Goal: Task Accomplishment & Management: Complete application form

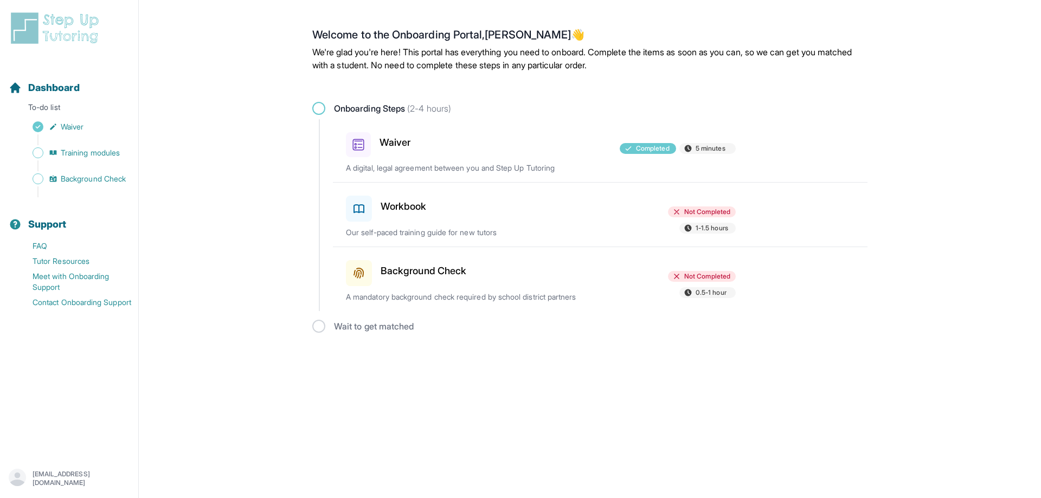
click at [389, 141] on h3 "Waiver" at bounding box center [394, 142] width 31 height 15
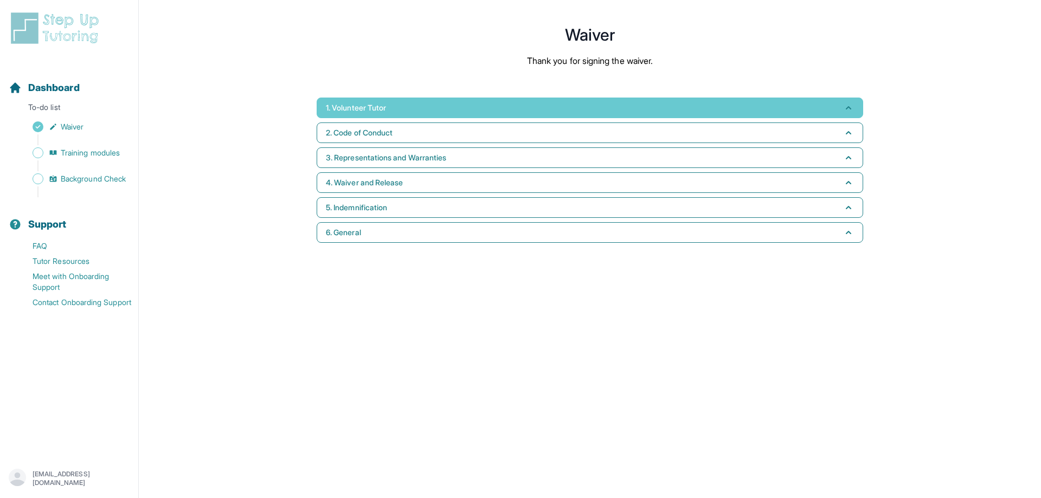
click at [398, 111] on button "1. Volunteer Tutor" at bounding box center [590, 108] width 546 height 21
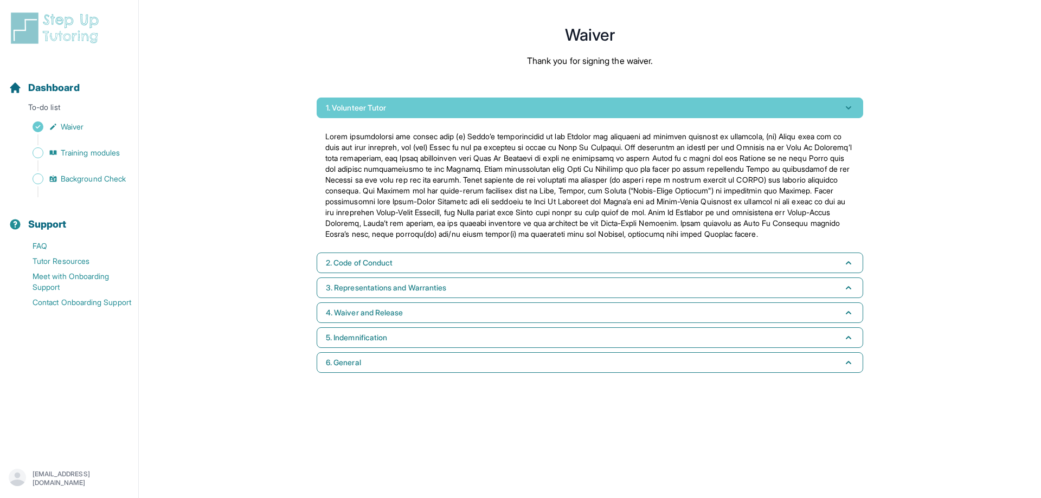
click at [398, 111] on button "1. Volunteer Tutor" at bounding box center [590, 108] width 546 height 21
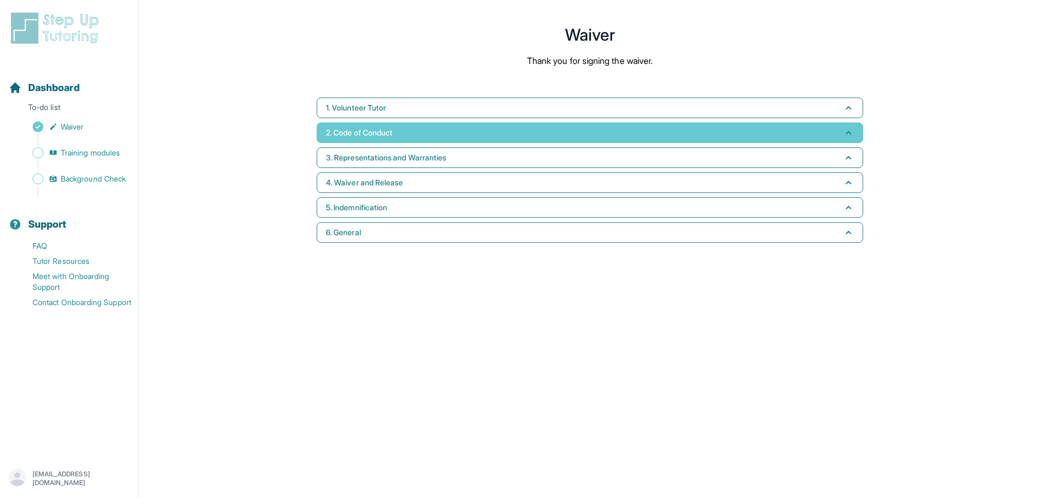
click at [392, 122] on button "2. Code of Conduct" at bounding box center [590, 132] width 546 height 21
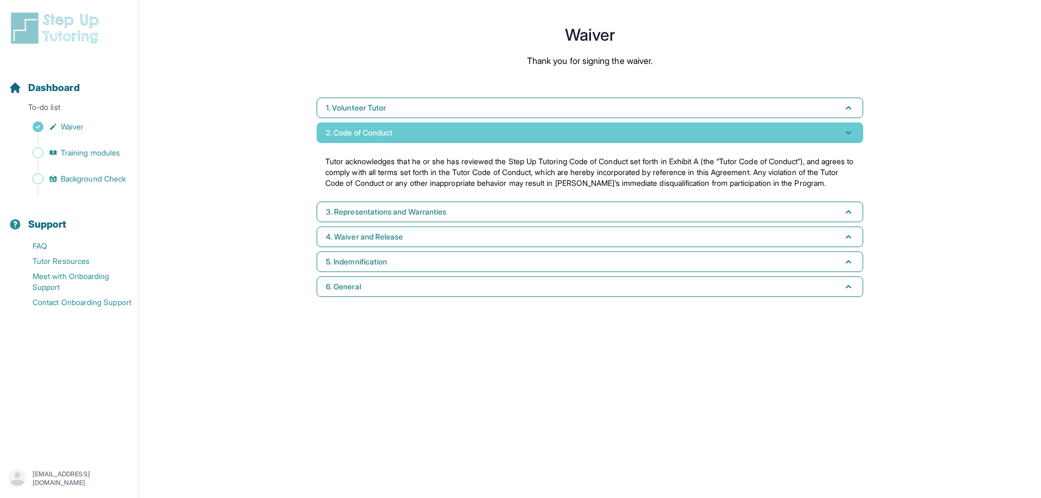
click at [392, 125] on button "2. Code of Conduct" at bounding box center [590, 132] width 546 height 21
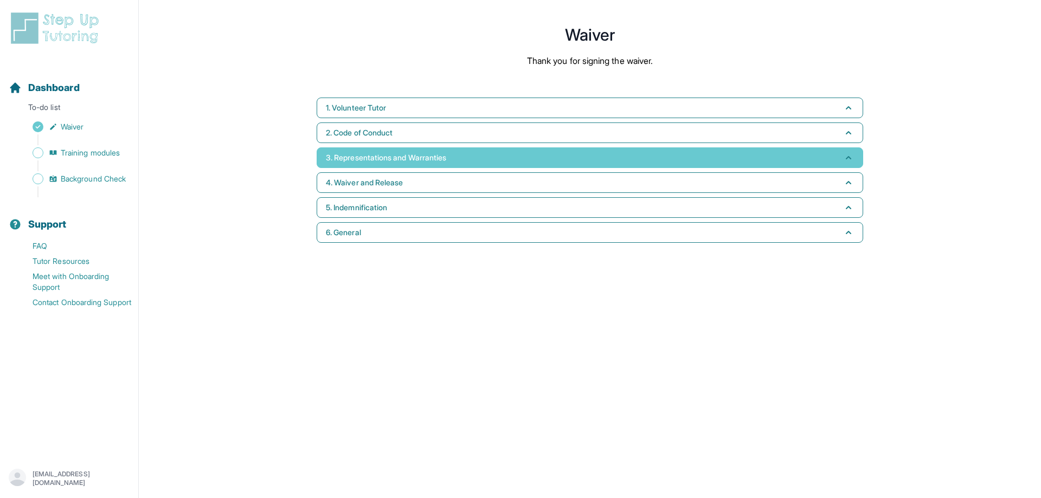
click at [383, 149] on button "3. Representations and Warranties" at bounding box center [590, 157] width 546 height 21
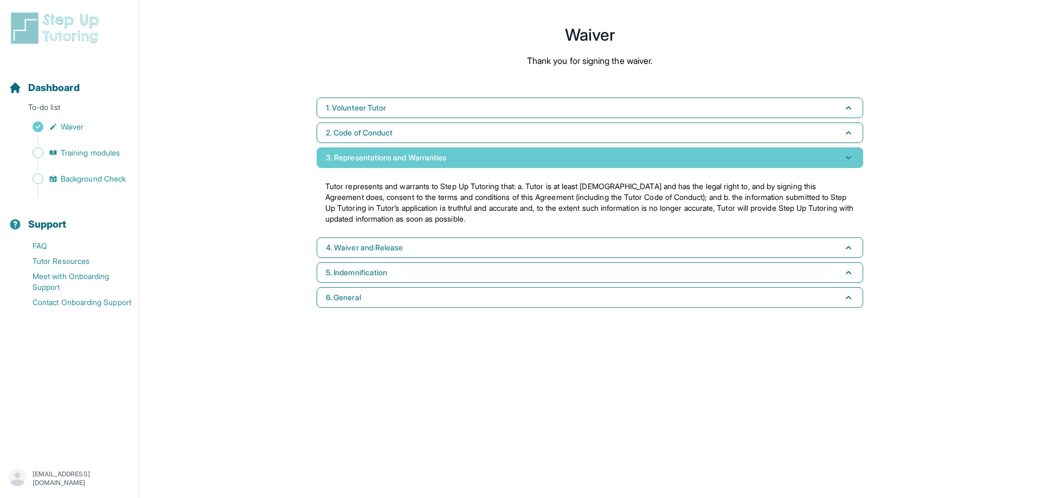
click at [382, 154] on span "3. Representations and Warranties" at bounding box center [386, 157] width 120 height 11
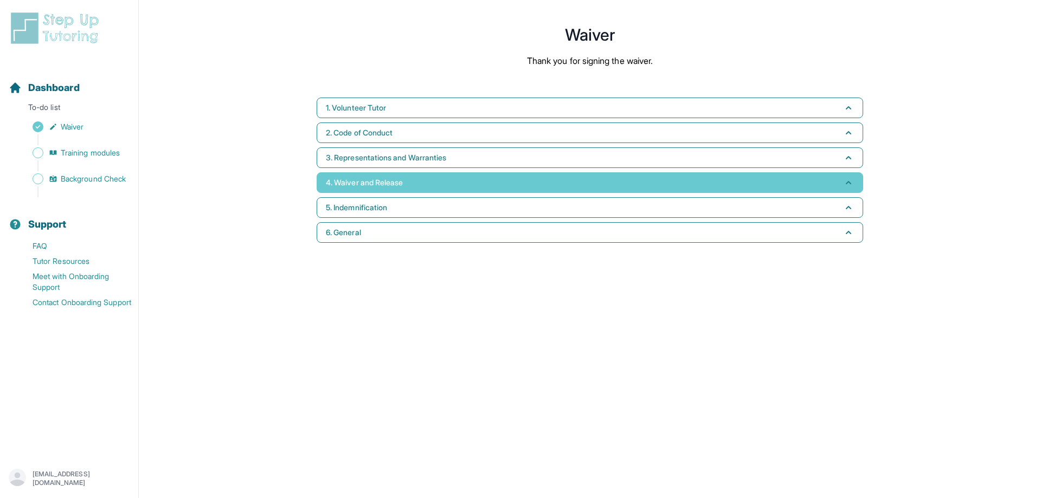
click at [380, 178] on span "4. Waiver and Release" at bounding box center [364, 182] width 77 height 11
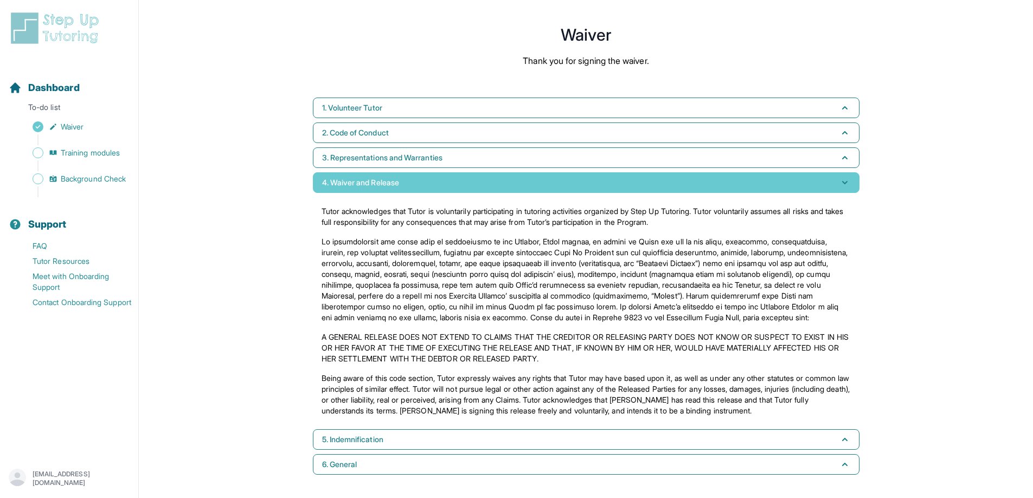
click at [380, 178] on span "4. Waiver and Release" at bounding box center [360, 182] width 77 height 11
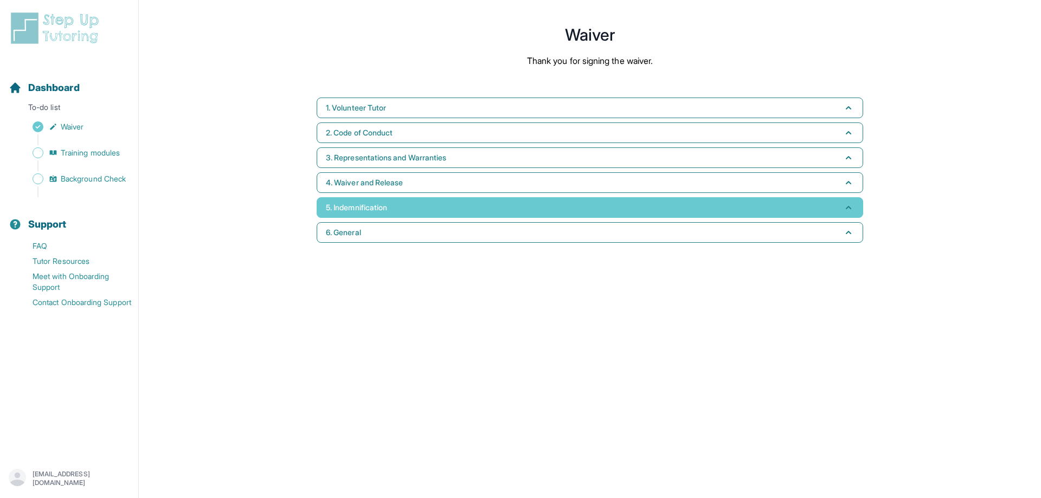
click at [374, 201] on button "5. Indemnification" at bounding box center [590, 207] width 546 height 21
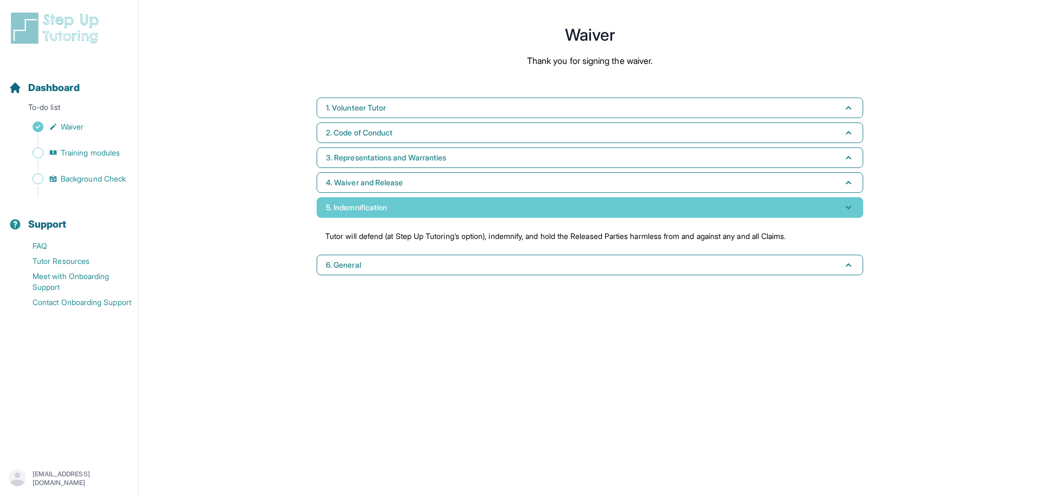
click at [391, 204] on button "5. Indemnification" at bounding box center [590, 207] width 546 height 21
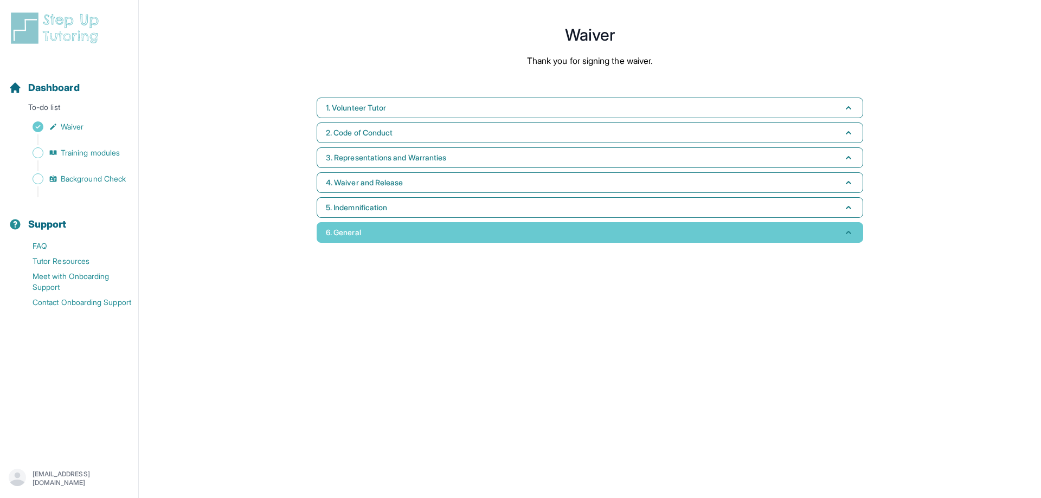
click at [370, 226] on button "6. General" at bounding box center [590, 232] width 546 height 21
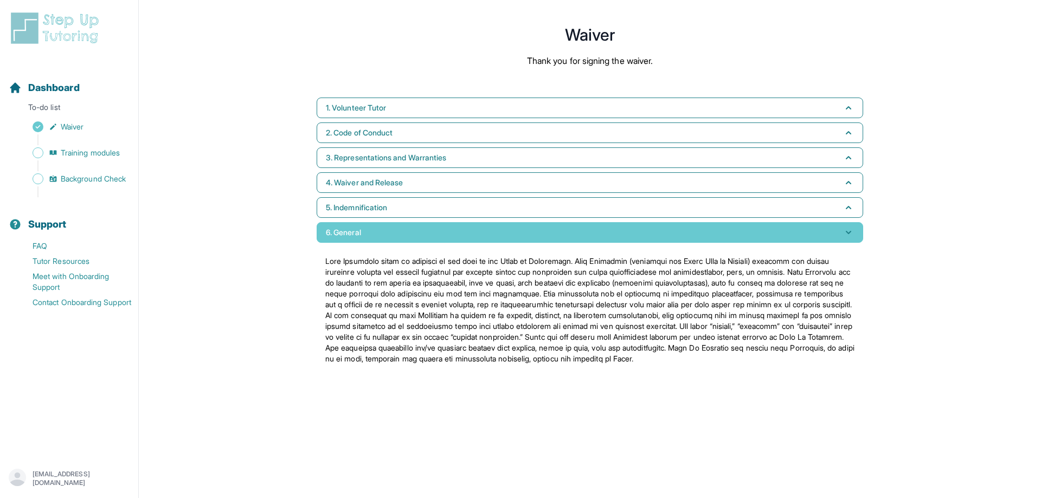
click at [370, 226] on button "6. General" at bounding box center [590, 232] width 546 height 21
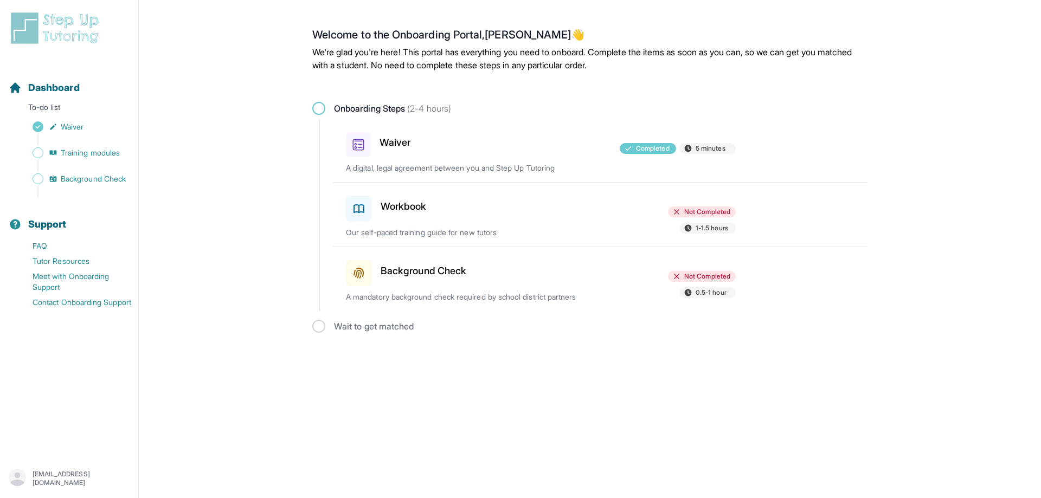
click at [399, 270] on h3 "Background Check" at bounding box center [423, 270] width 86 height 15
click at [563, 325] on div "Wait to get matched" at bounding box center [589, 326] width 555 height 13
click at [520, 219] on div at bounding box center [540, 206] width 126 height 30
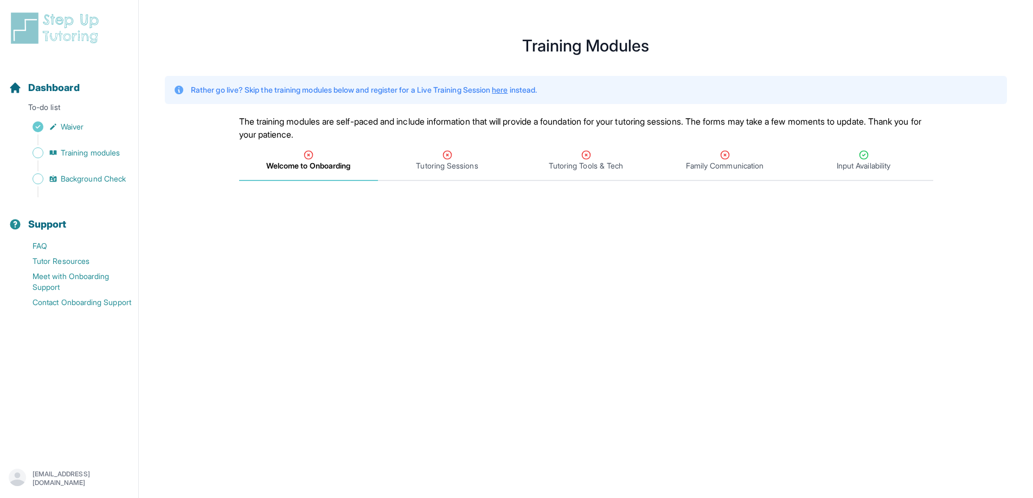
scroll to position [311, 0]
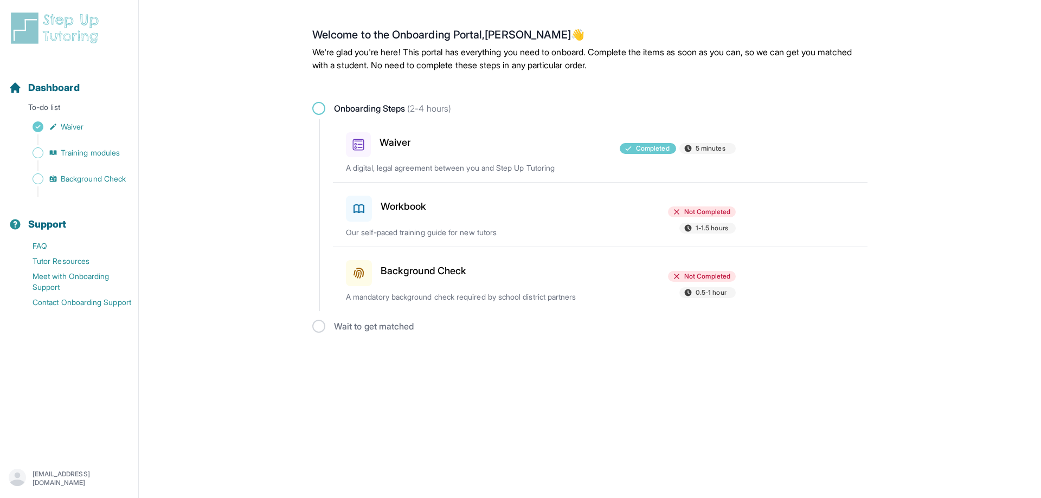
click at [414, 211] on h3 "Workbook" at bounding box center [403, 206] width 46 height 15
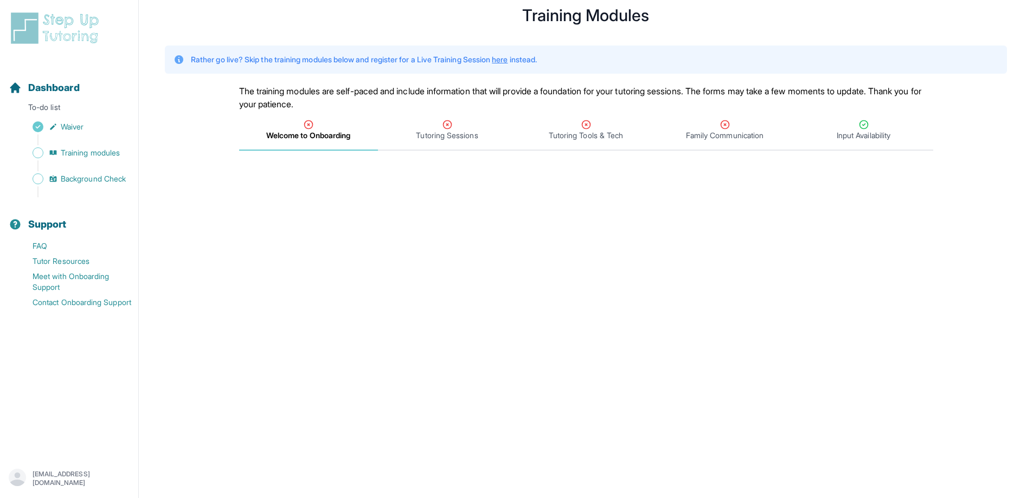
scroll to position [6, 0]
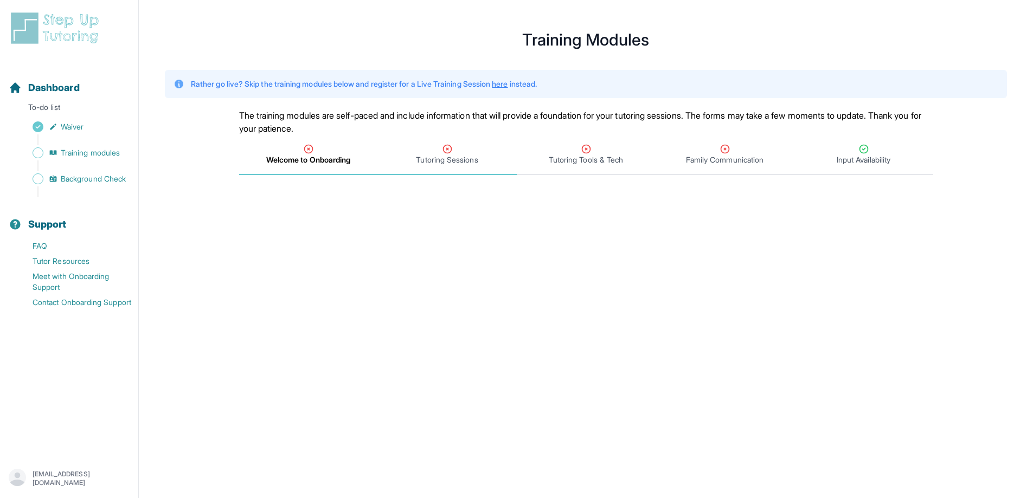
click at [447, 156] on span "Tutoring Sessions" at bounding box center [447, 159] width 62 height 11
click at [293, 157] on span "Welcome to Onboarding" at bounding box center [308, 159] width 83 height 11
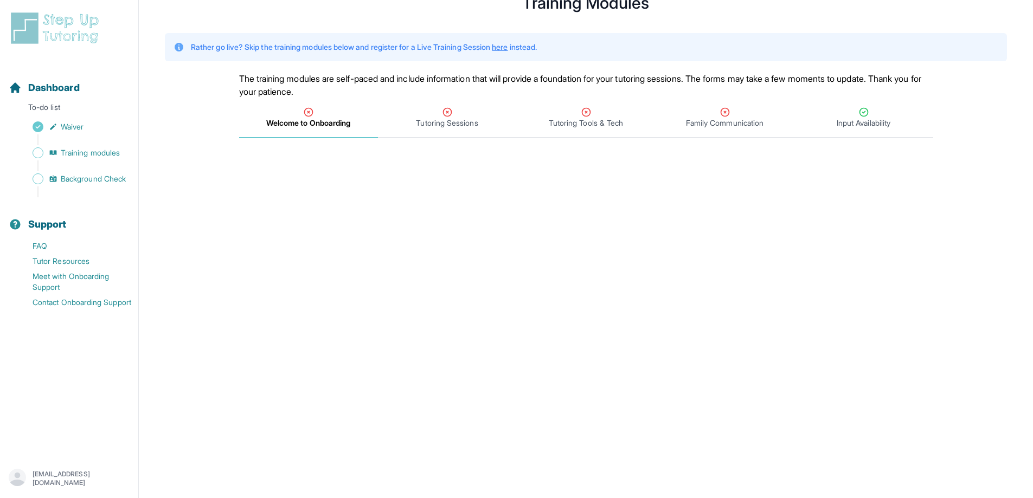
scroll to position [0, 0]
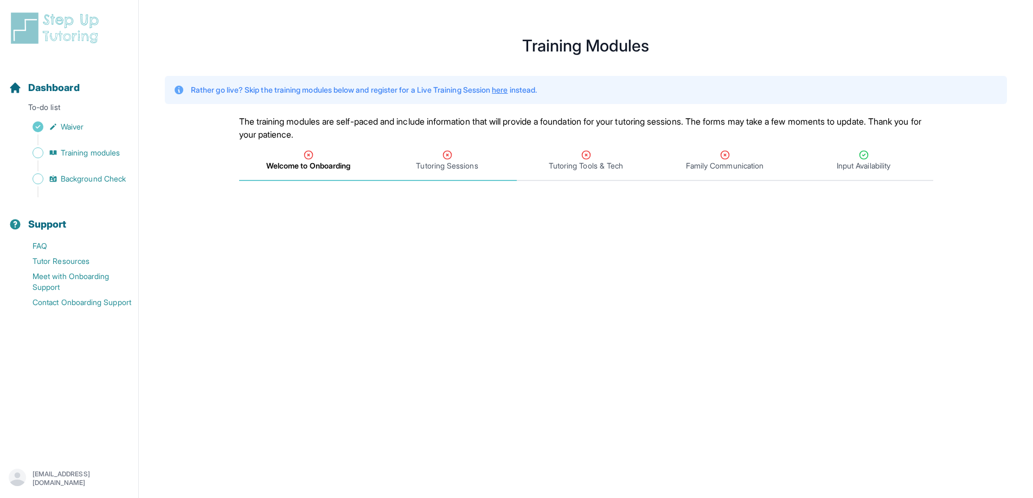
click at [420, 160] on span "Tutoring Sessions" at bounding box center [447, 165] width 62 height 11
click at [836, 160] on span "Input Availability" at bounding box center [863, 165] width 54 height 11
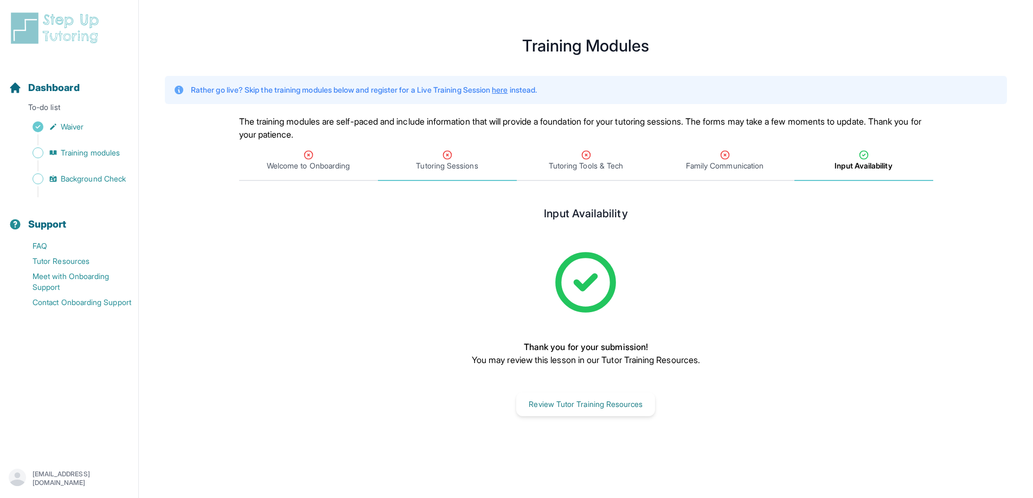
click at [424, 171] on span "Tutoring Sessions" at bounding box center [447, 165] width 62 height 11
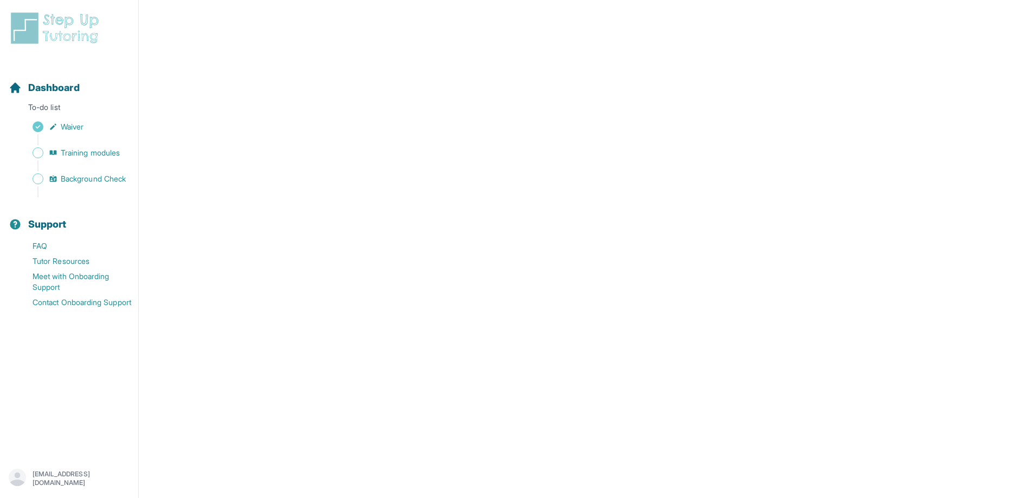
scroll to position [385, 0]
